Goal: Information Seeking & Learning: Learn about a topic

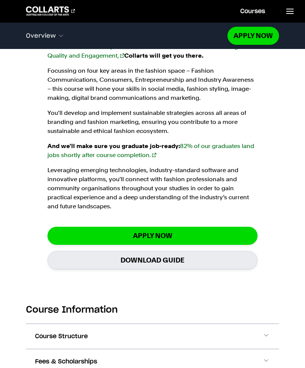
scroll to position [674, 0]
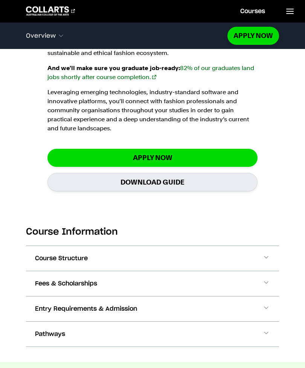
click at [267, 256] on span at bounding box center [267, 259] width 8 height 10
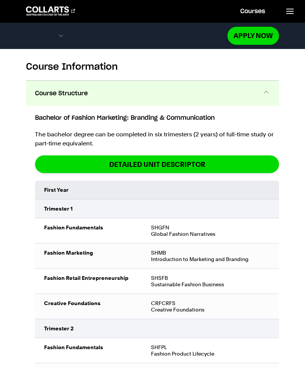
scroll to position [852, 0]
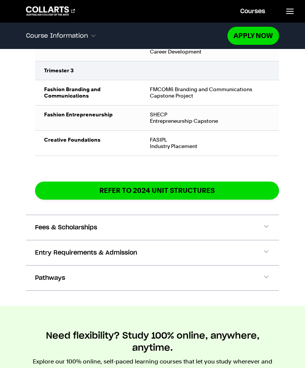
click at [271, 226] on button "Fees & Scholarships" at bounding box center [152, 227] width 253 height 25
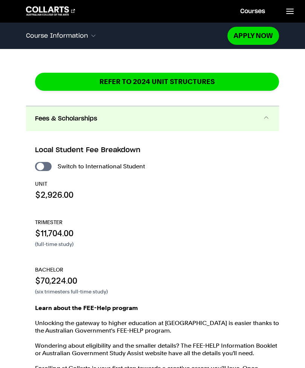
scroll to position [1758, 0]
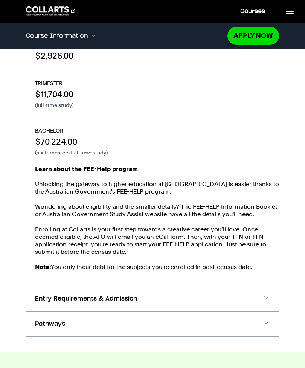
click at [257, 293] on button "Entry Requirements & Admission" at bounding box center [152, 299] width 253 height 25
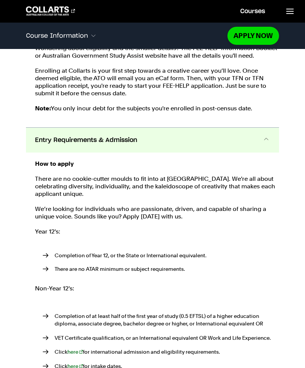
scroll to position [2077, 0]
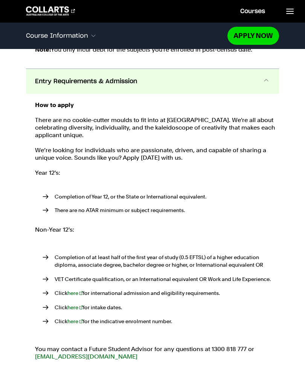
click at [75, 307] on link "here" at bounding box center [76, 308] width 16 height 6
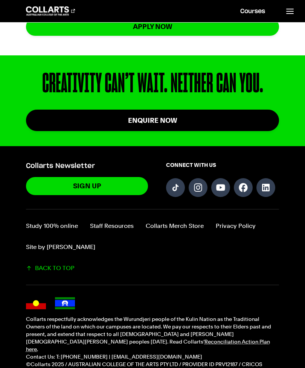
scroll to position [581, 0]
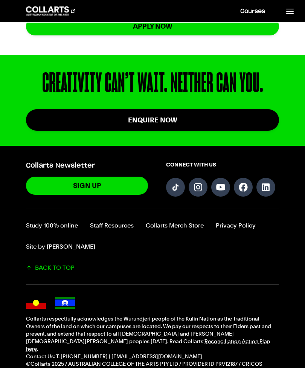
click at [58, 230] on link "Study 100% online" at bounding box center [52, 225] width 52 height 9
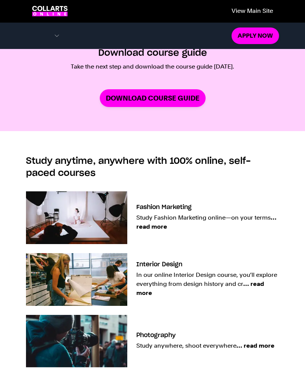
scroll to position [349, 0]
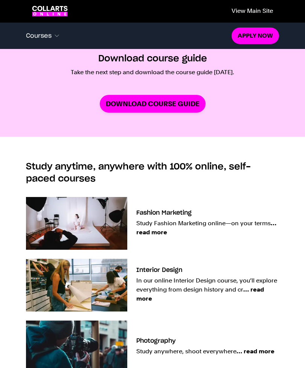
click at [184, 100] on link "Download Course Guide" at bounding box center [153, 104] width 106 height 18
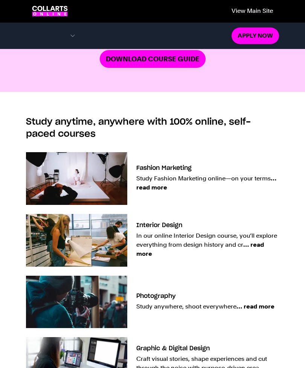
scroll to position [431, 0]
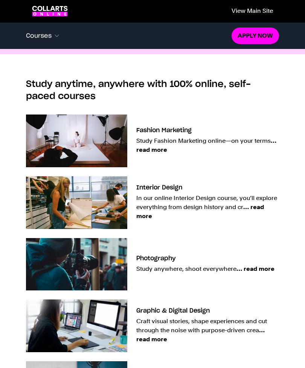
click at [266, 267] on span "… read more" at bounding box center [256, 269] width 38 height 7
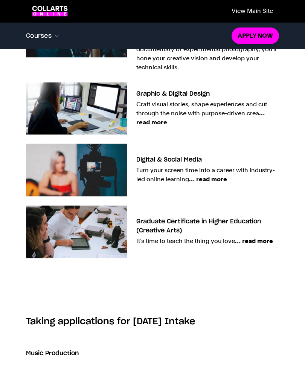
scroll to position [674, 0]
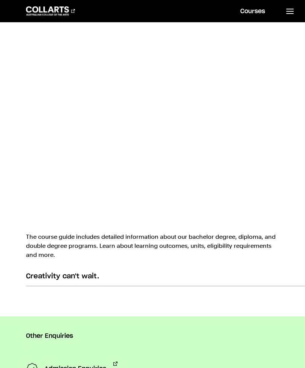
scroll to position [422, 0]
